Goal: Task Accomplishment & Management: Manage account settings

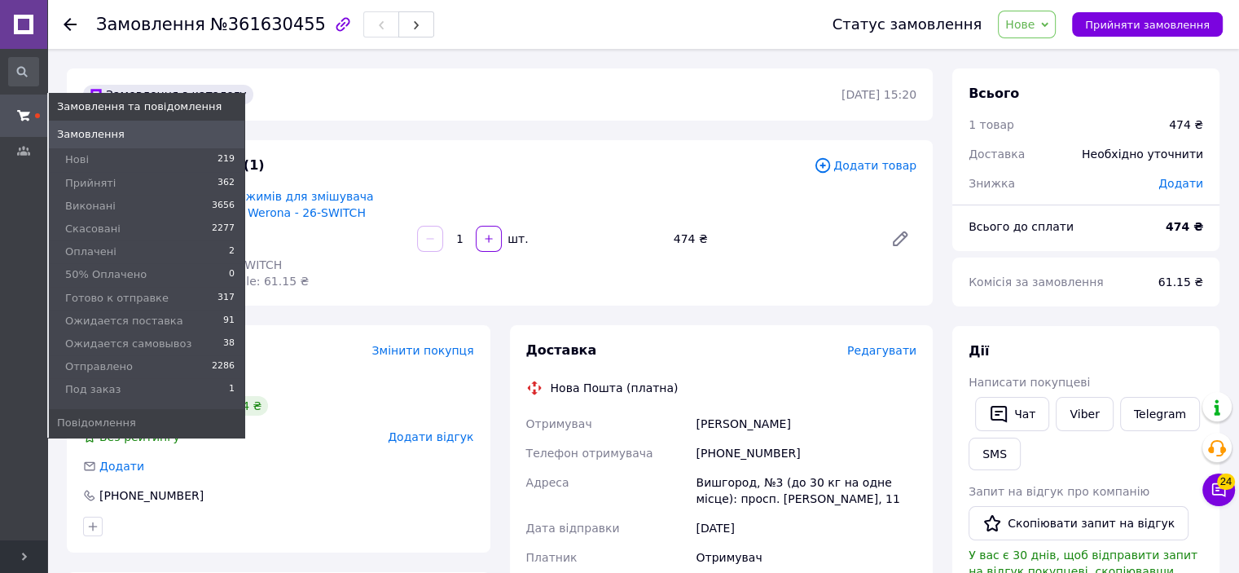
click at [9, 119] on span at bounding box center [23, 115] width 47 height 29
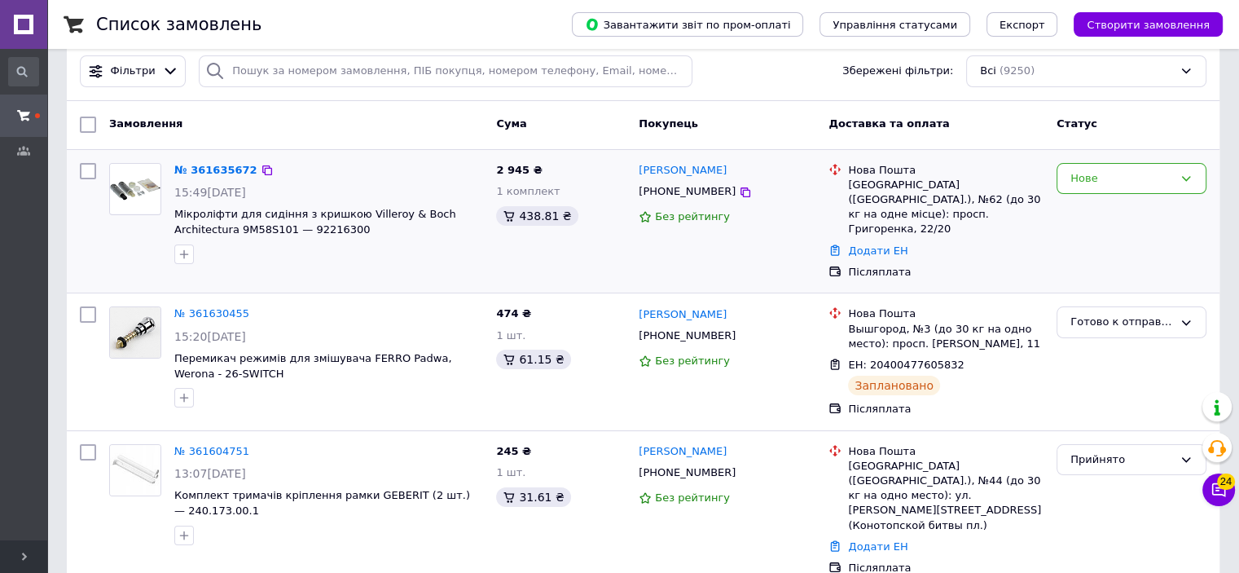
scroll to position [81, 0]
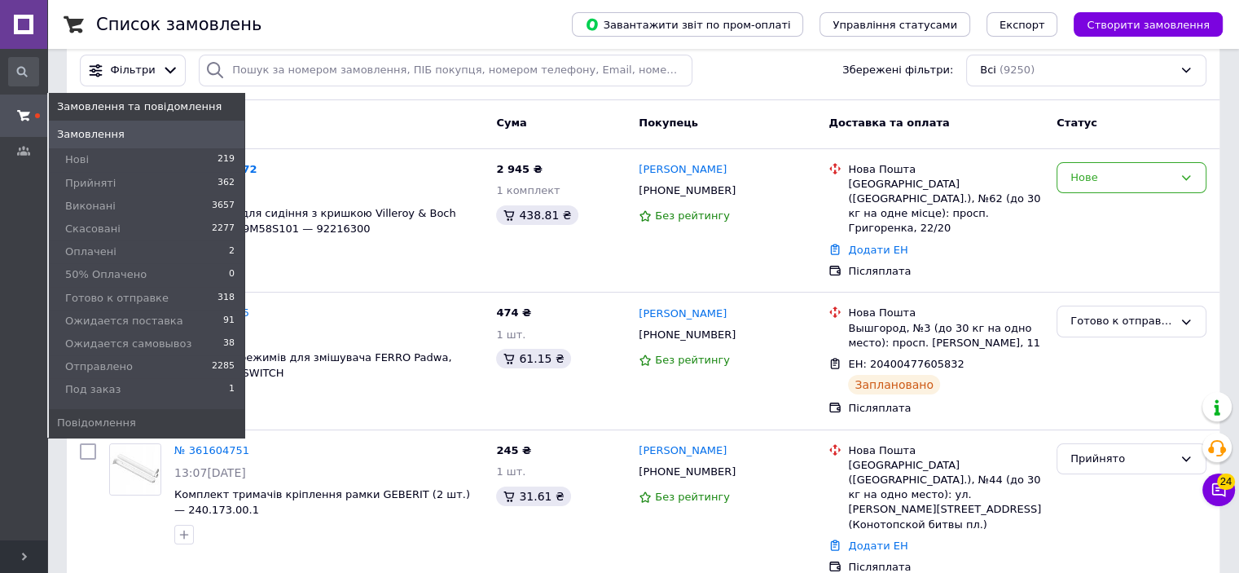
click at [26, 112] on use at bounding box center [23, 115] width 13 height 11
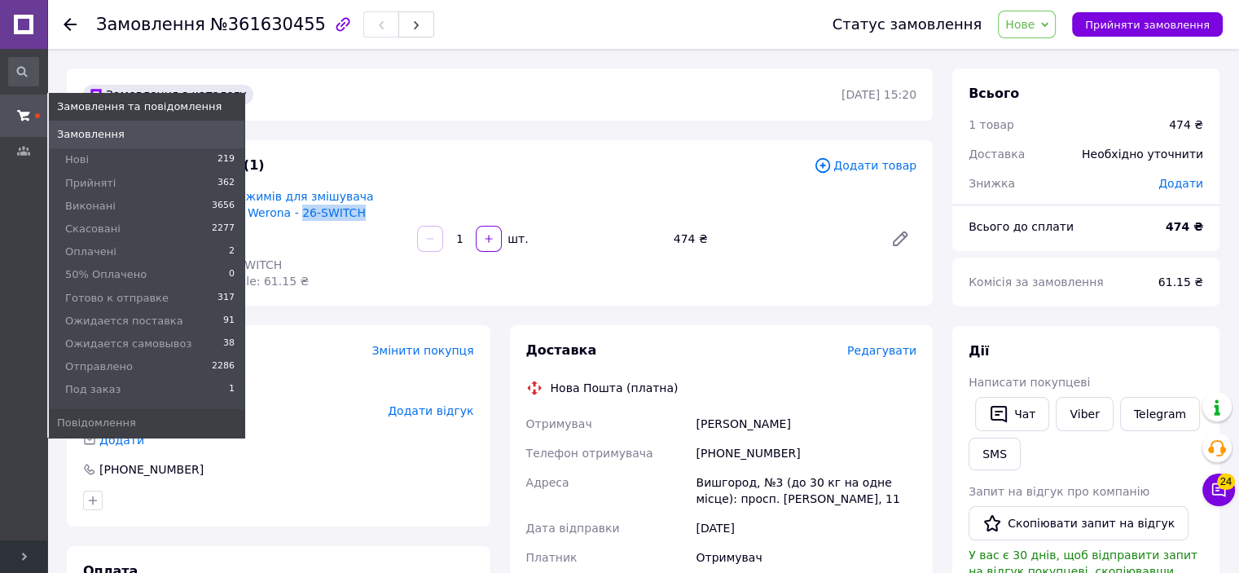
click at [13, 108] on span at bounding box center [23, 115] width 47 height 29
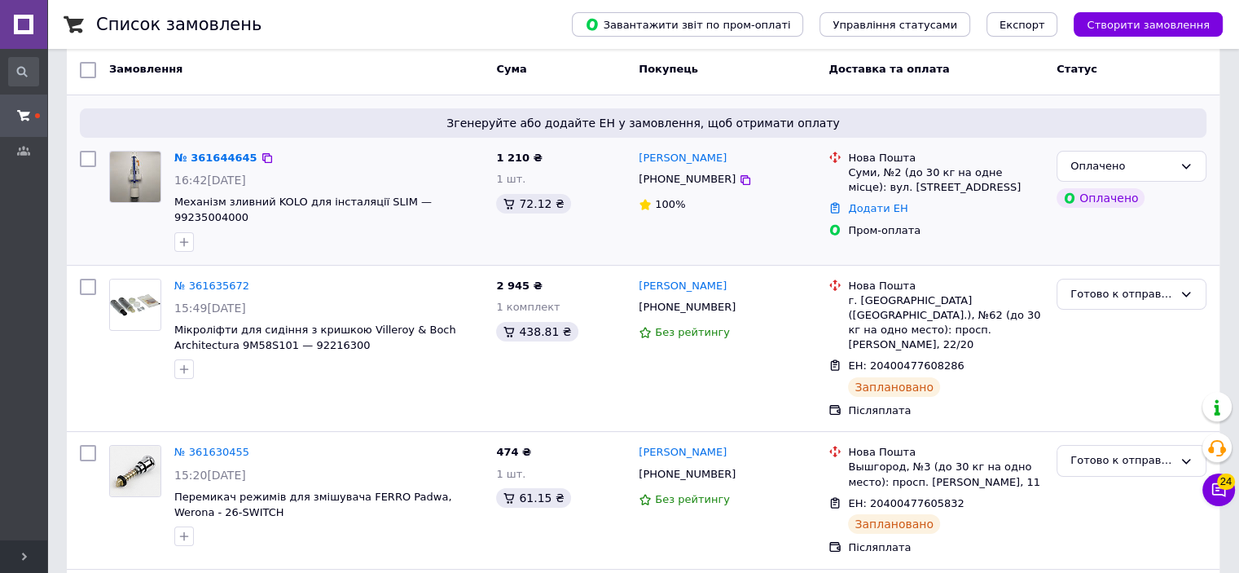
scroll to position [163, 0]
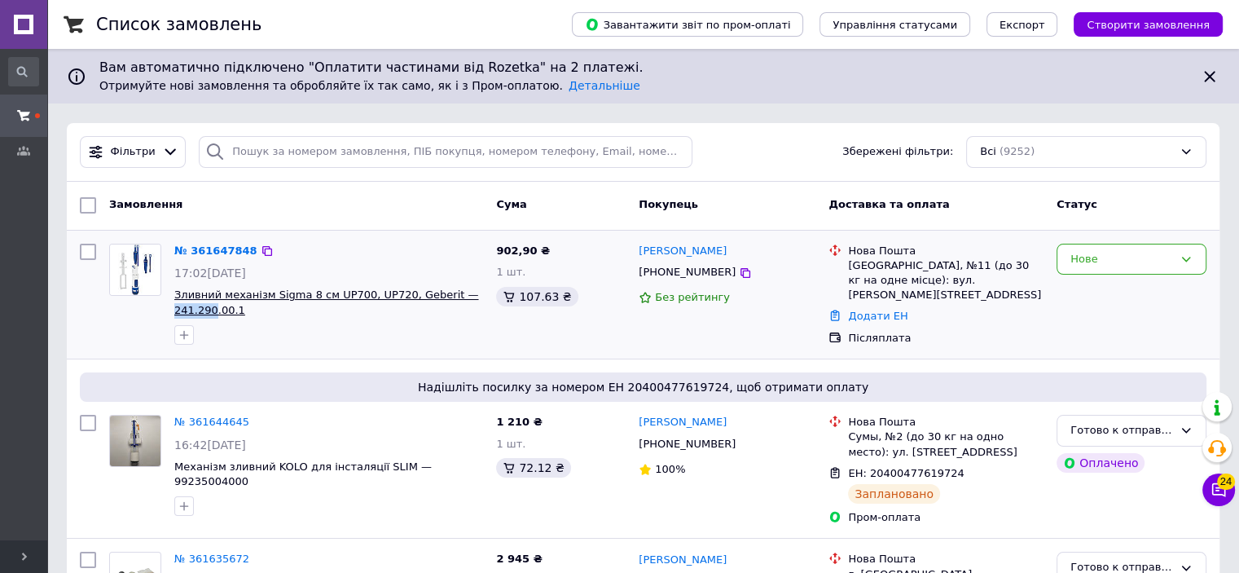
drag, startPoint x: 170, startPoint y: 309, endPoint x: 212, endPoint y: 315, distance: 42.0
click at [212, 315] on div "№ 361647848 17:02, 12.09.2025 Зливний механізм Sigma 8 см UP700, UP720, Geberit…" at bounding box center [329, 294] width 322 height 114
copy span "241.290"
click at [739, 272] on icon at bounding box center [745, 272] width 13 height 13
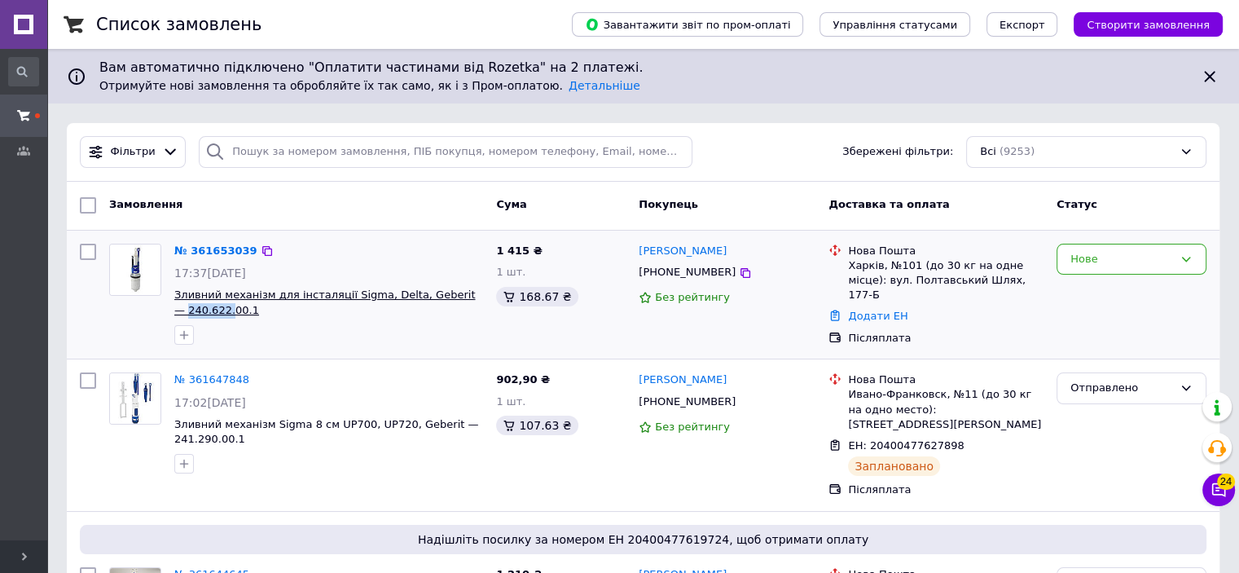
drag, startPoint x: 169, startPoint y: 308, endPoint x: 213, endPoint y: 314, distance: 44.3
click at [213, 314] on div "№ 361653039 17:37, 12.09.2025 Зливний механізм для інсталяції Sigma, Delta, Geb…" at bounding box center [329, 294] width 322 height 114
copy span "240.622."
